Goal: Task Accomplishment & Management: Manage account settings

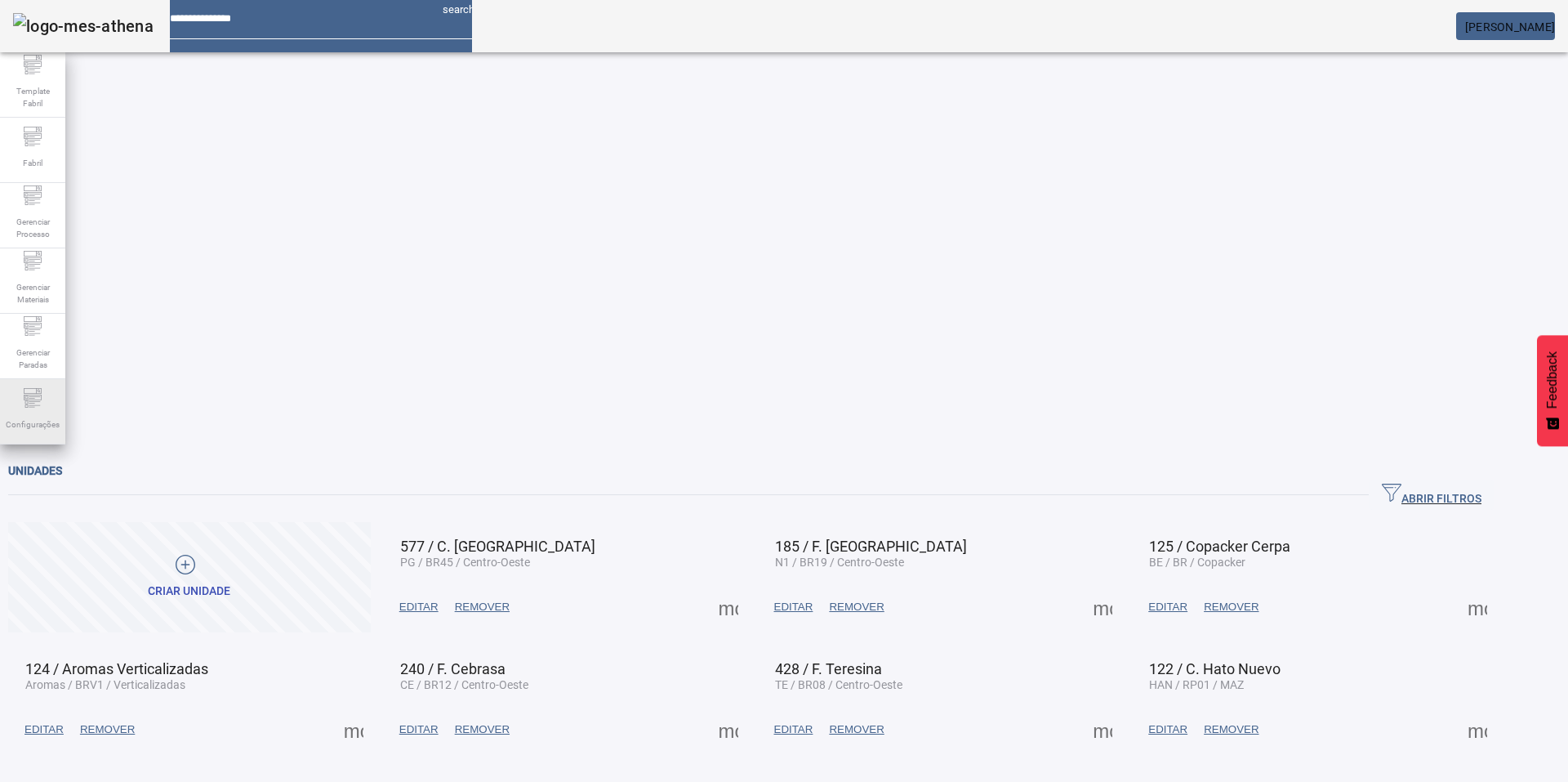
drag, startPoint x: 30, startPoint y: 426, endPoint x: 50, endPoint y: 418, distance: 21.5
click at [29, 426] on span "Configurações" at bounding box center [32, 424] width 64 height 22
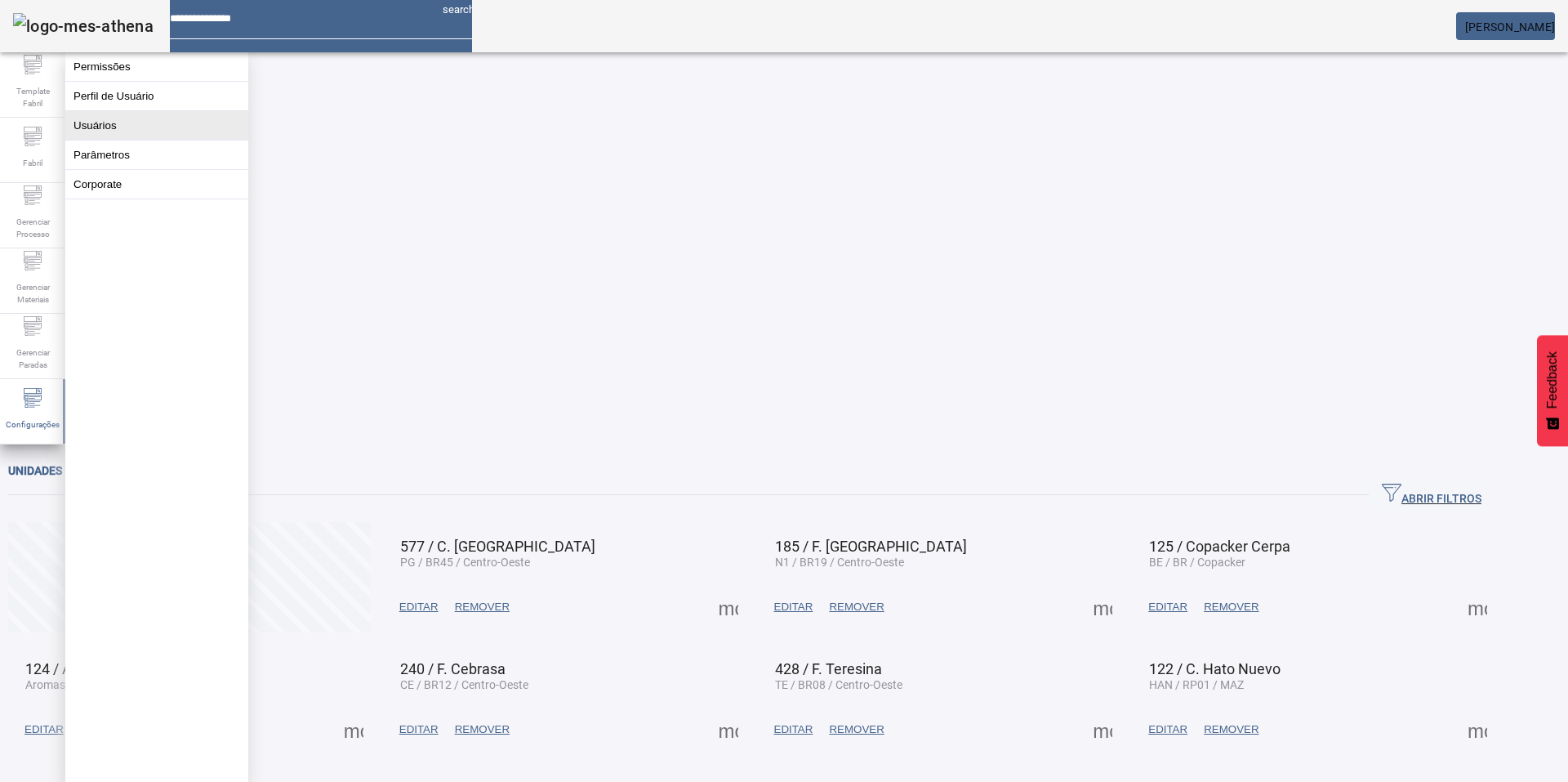
click at [96, 140] on button "Usuários" at bounding box center [156, 125] width 183 height 29
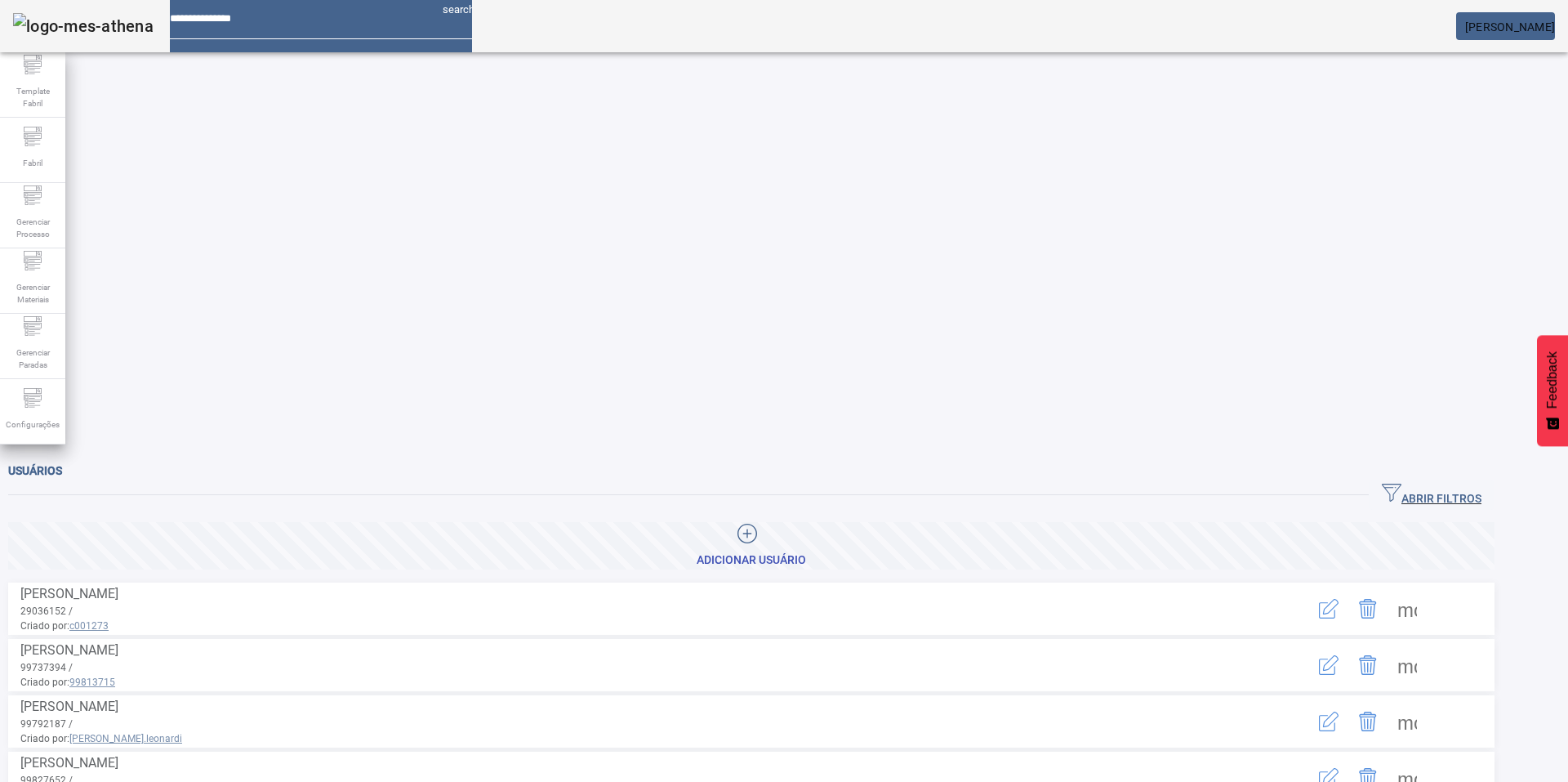
click at [1401, 476] on span "button" at bounding box center [1431, 496] width 126 height 39
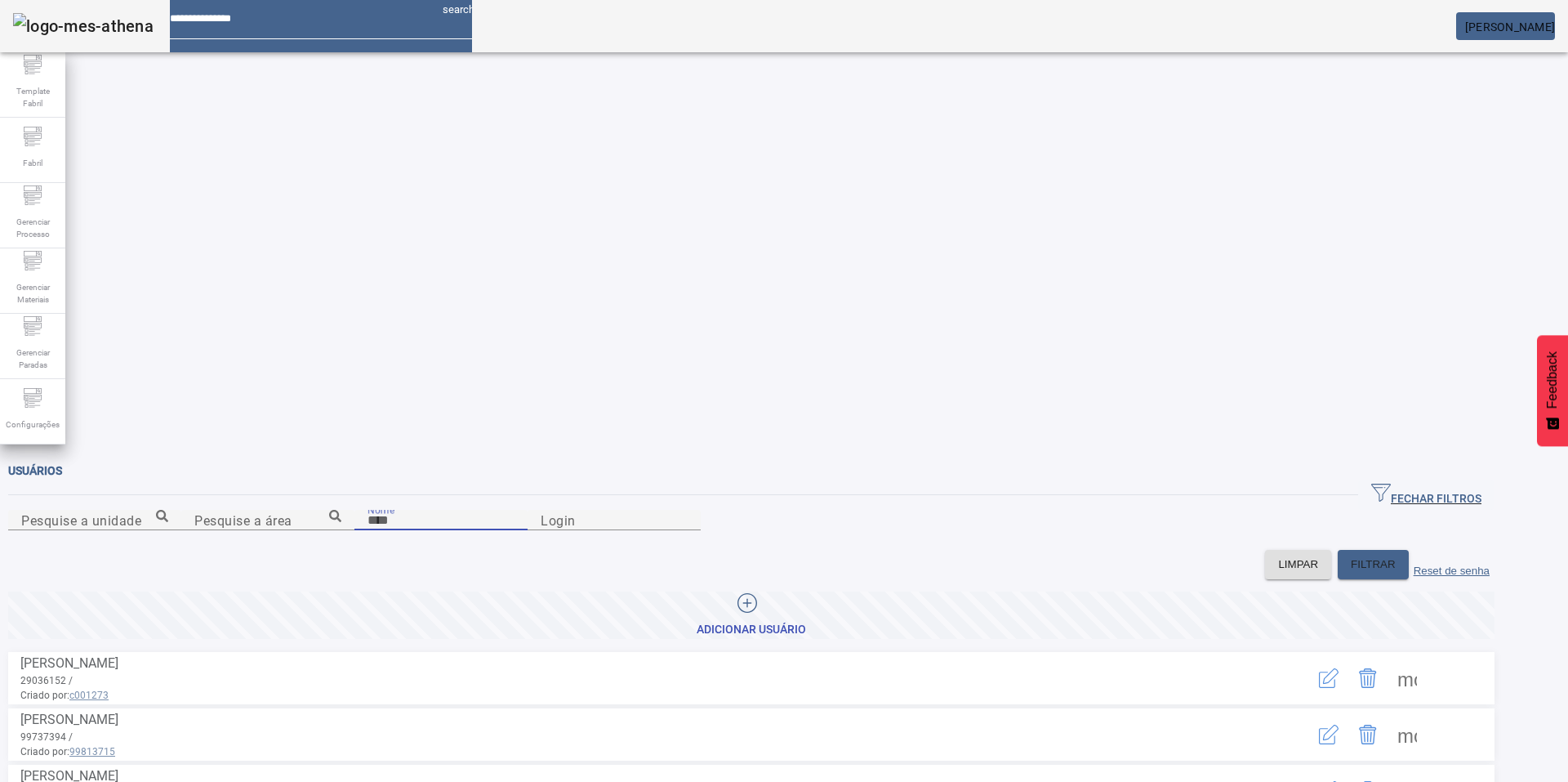
click at [434, 511] on input "Nome" at bounding box center [441, 520] width 147 height 20
type input "******"
click at [1382, 557] on span "FILTRAR" at bounding box center [1373, 565] width 45 height 17
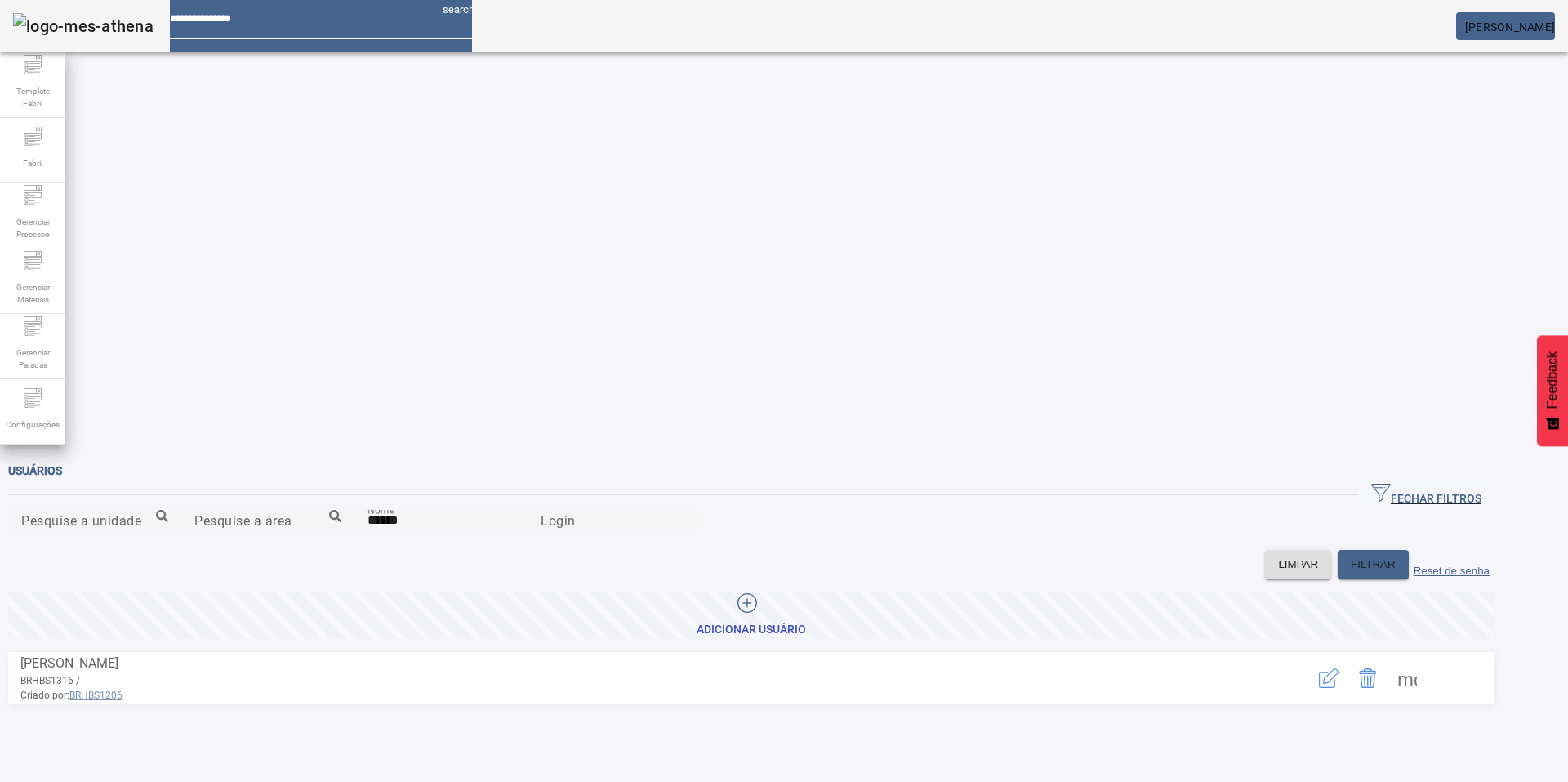
click at [1426, 659] on span at bounding box center [1408, 679] width 39 height 39
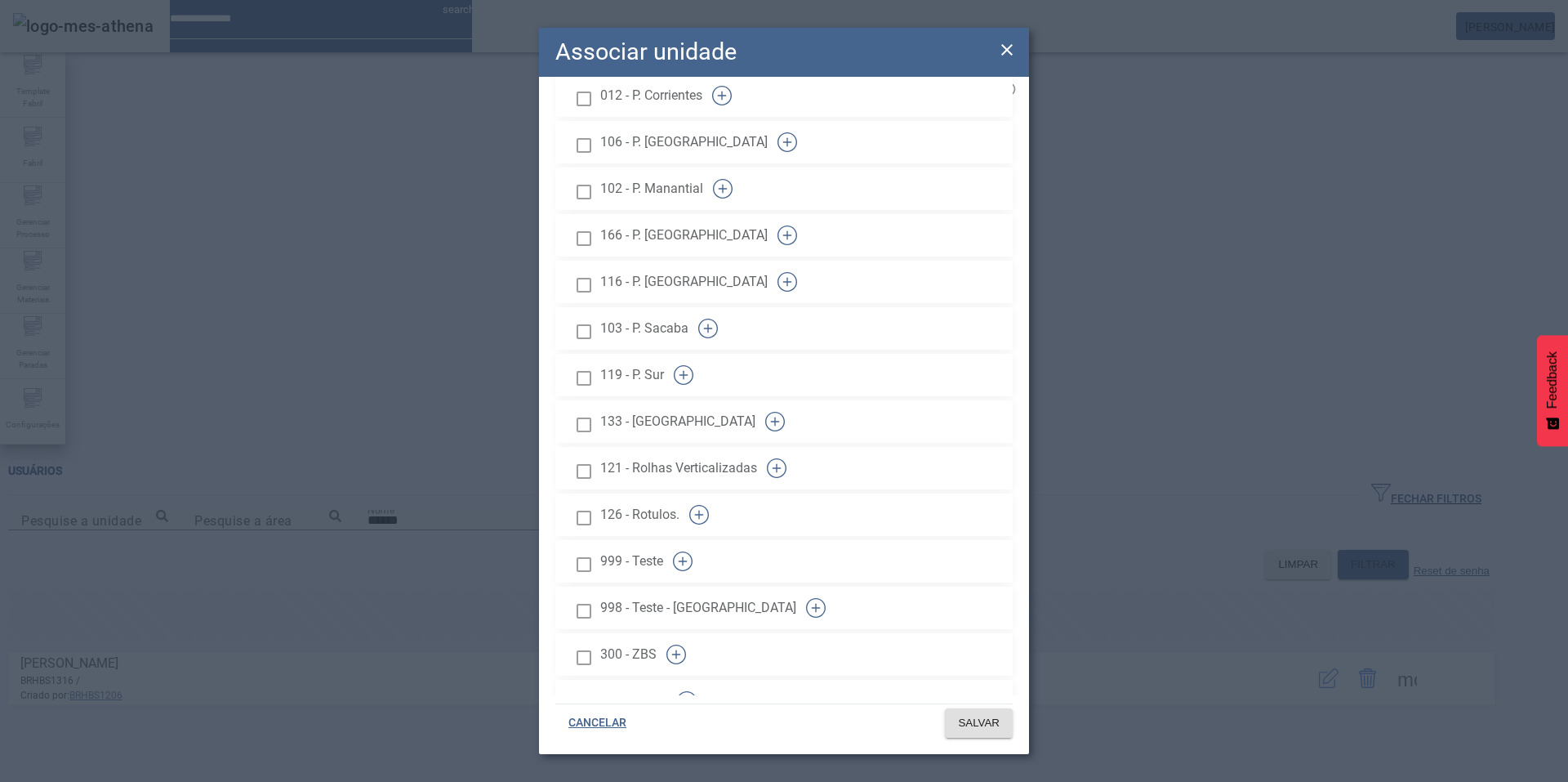
scroll to position [1948, 0]
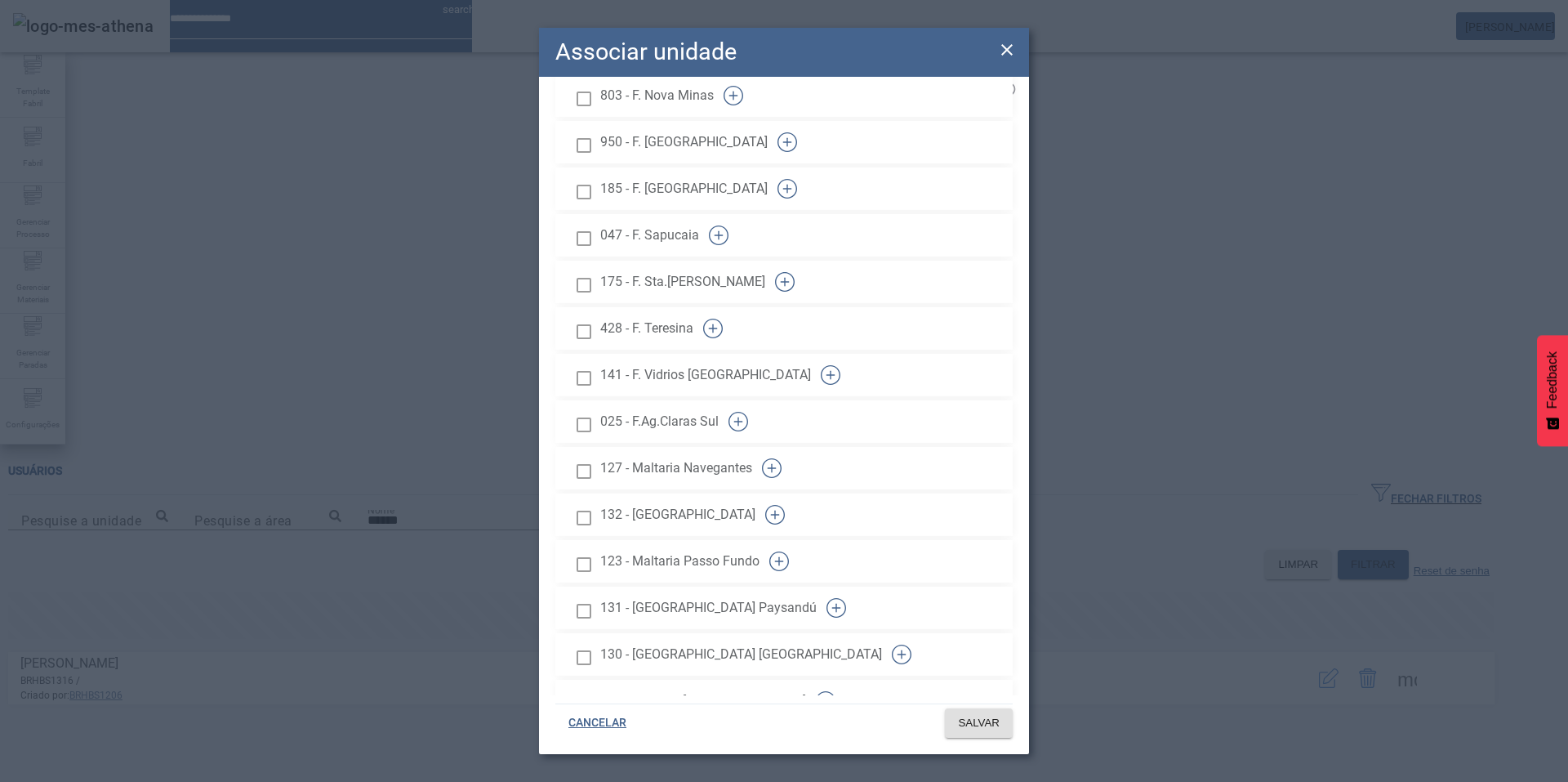
click at [748, 412] on icon "button" at bounding box center [738, 422] width 20 height 20
click at [984, 723] on span "SALVAR" at bounding box center [979, 723] width 41 height 17
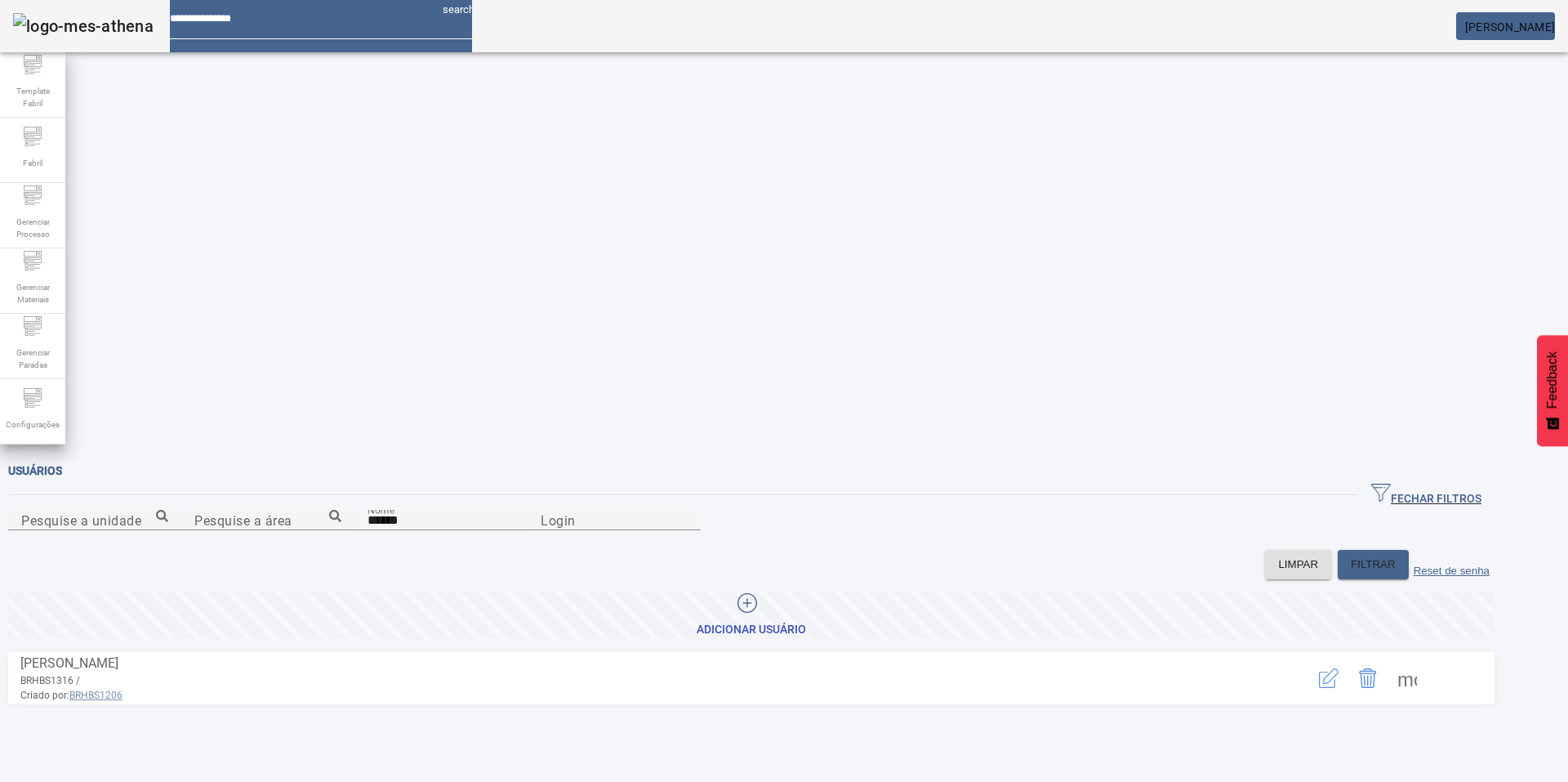
click at [1466, 29] on span "[PERSON_NAME]" at bounding box center [1510, 27] width 89 height 13
